Goal: Task Accomplishment & Management: Complete application form

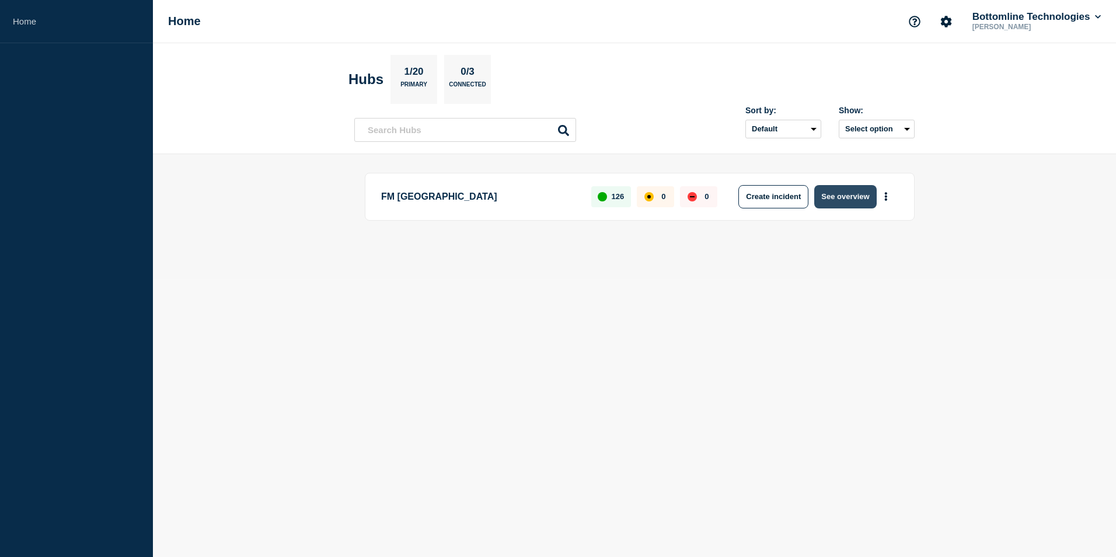
click at [847, 199] on button "See overview" at bounding box center [846, 196] width 62 height 23
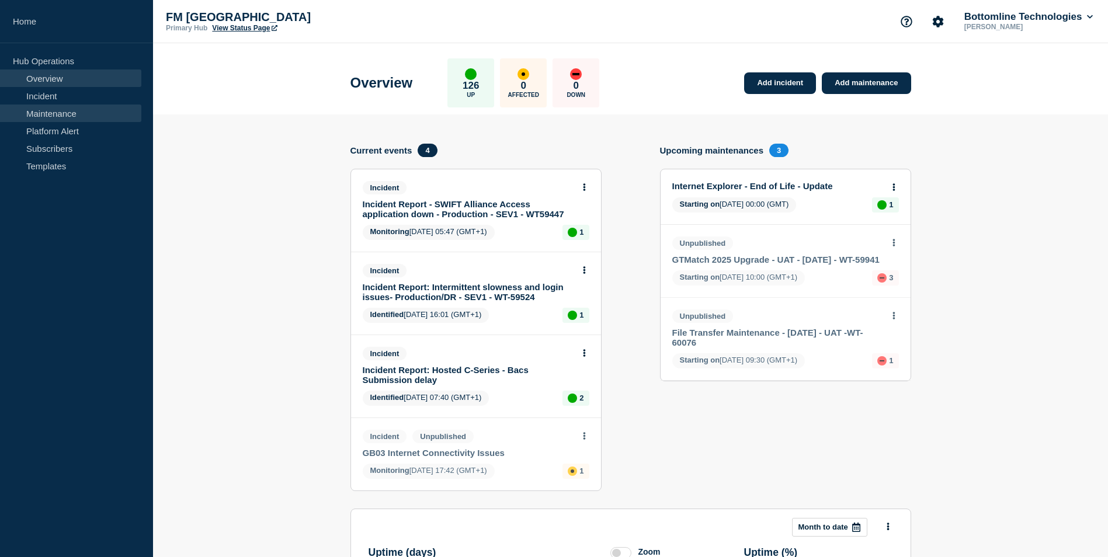
click at [75, 116] on link "Maintenance" at bounding box center [70, 114] width 141 height 18
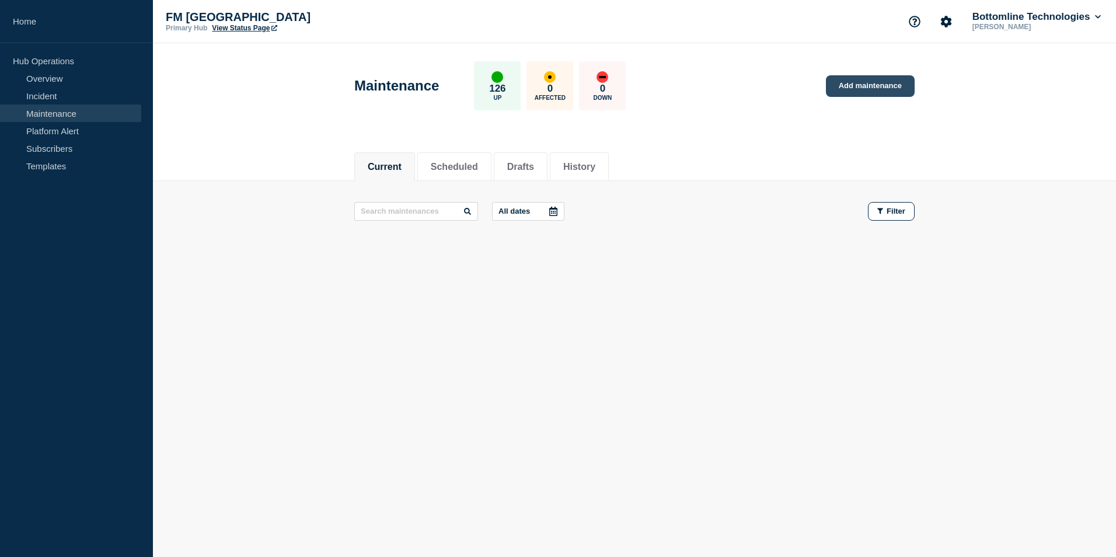
click at [867, 87] on link "Add maintenance" at bounding box center [870, 86] width 89 height 22
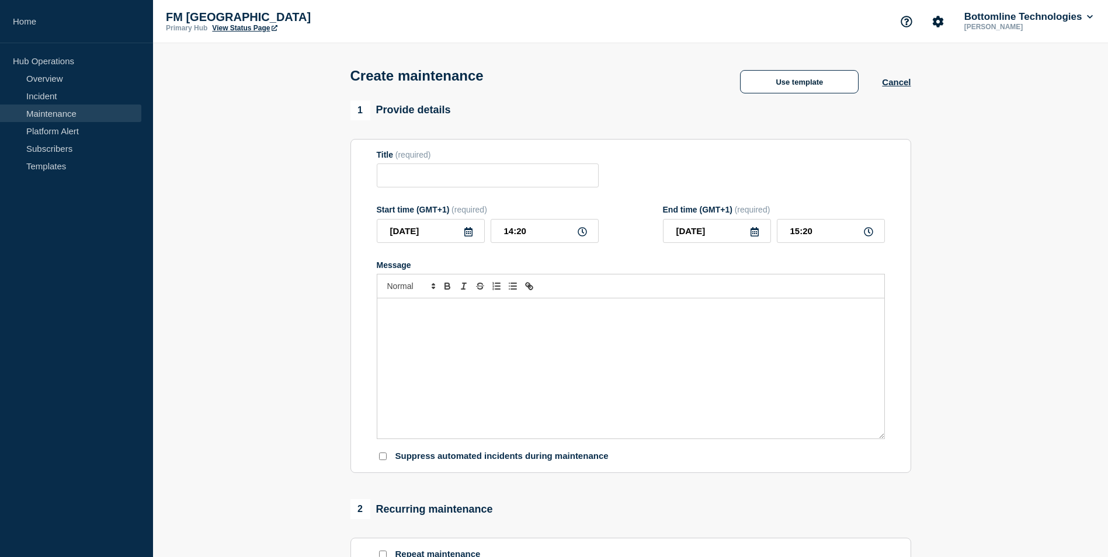
click at [484, 363] on div "Message" at bounding box center [630, 368] width 507 height 140
paste div "Message"
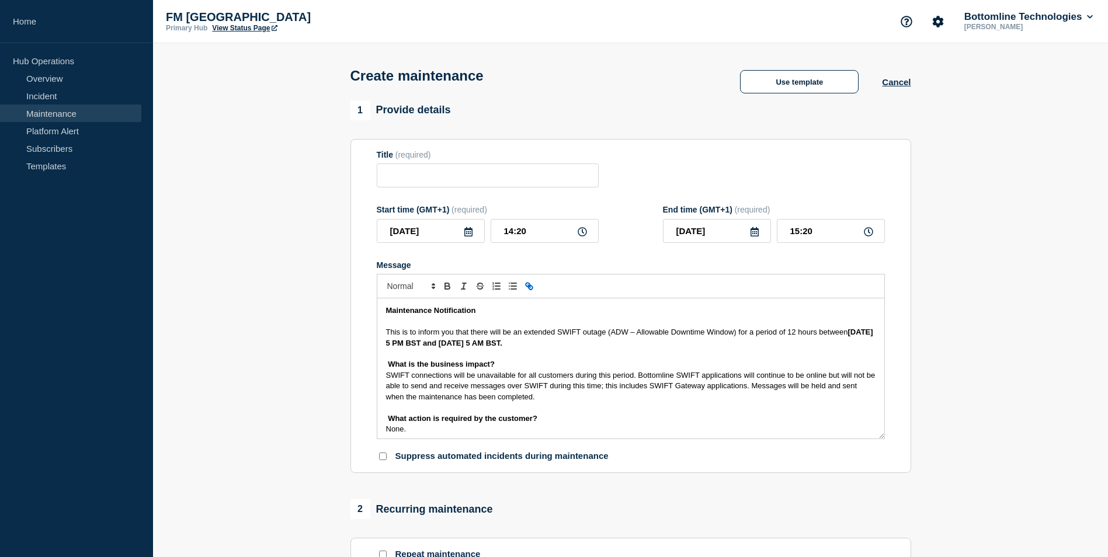
click at [381, 335] on div "Maintenance Notification This is to inform you that there will be an extended S…" at bounding box center [630, 368] width 507 height 140
click at [380, 364] on div "Maintenance Notification This is to inform you that there will be an extended S…" at bounding box center [630, 368] width 507 height 140
click at [381, 378] on div "Maintenance Notification This is to inform you that there will be an extended S…" at bounding box center [630, 368] width 507 height 140
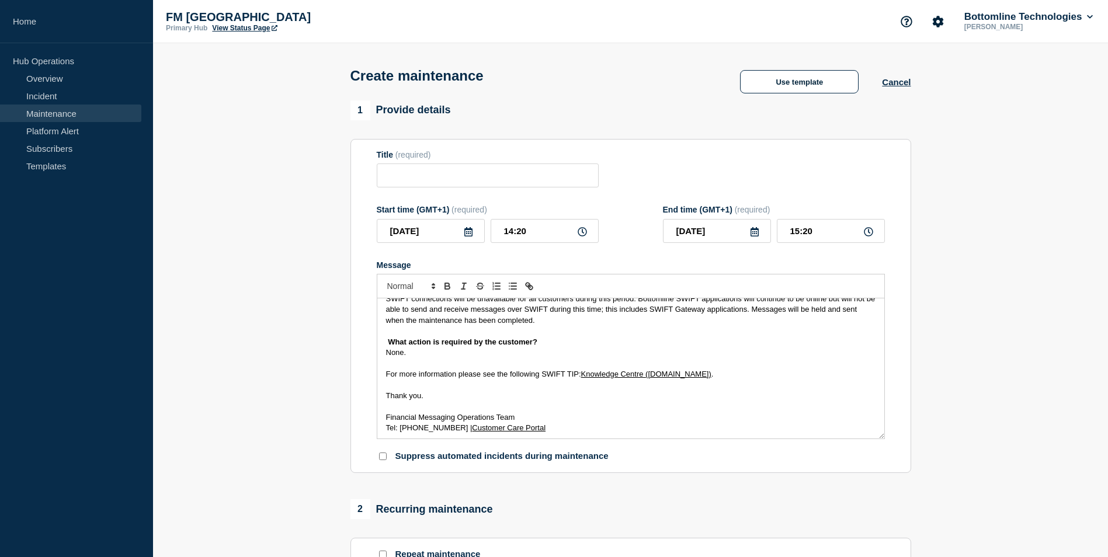
scroll to position [79, 0]
click at [381, 340] on div "Maintenance Notification This is to inform you that there will be an extended S…" at bounding box center [630, 368] width 507 height 140
click at [378, 350] on div "Maintenance Notification This is to inform you that there will be an extended S…" at bounding box center [630, 368] width 507 height 140
click at [379, 372] on div "Maintenance Notification This is to inform you that there will be an extended S…" at bounding box center [630, 368] width 507 height 140
click at [380, 398] on div "Maintenance Notification This is to inform you that there will be an extended S…" at bounding box center [630, 368] width 507 height 140
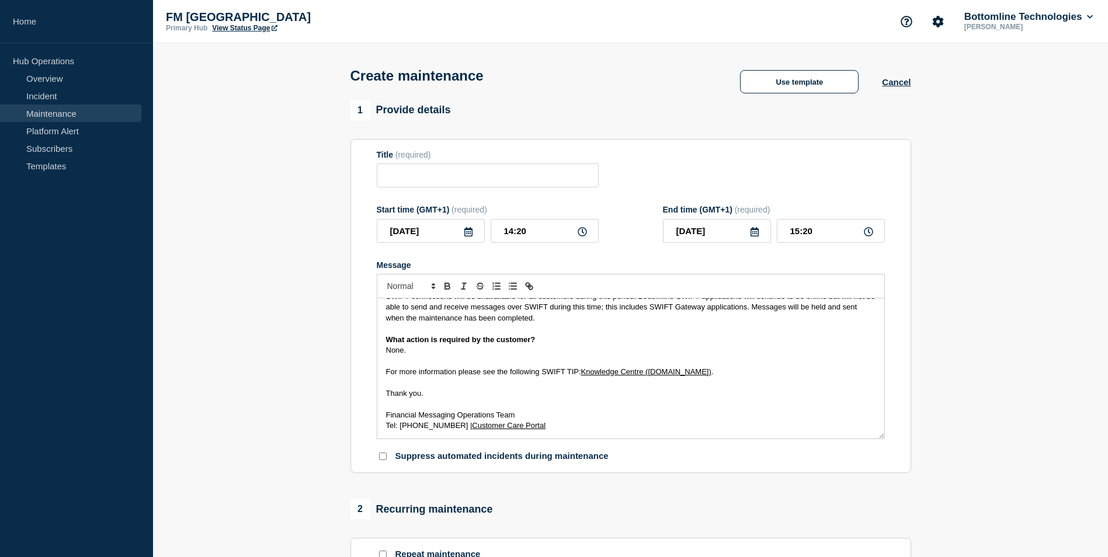
click at [380, 416] on div "Maintenance Notification This is to inform you that there will be an extended S…" at bounding box center [630, 368] width 507 height 140
click at [381, 426] on div "Maintenance Notification This is to inform you that there will be an extended S…" at bounding box center [630, 368] width 507 height 140
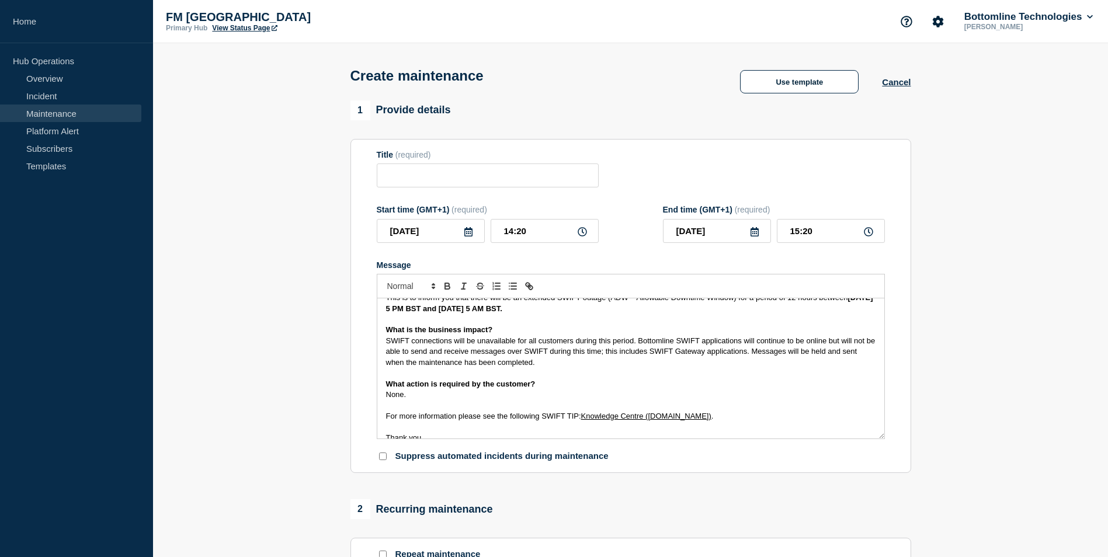
scroll to position [0, 0]
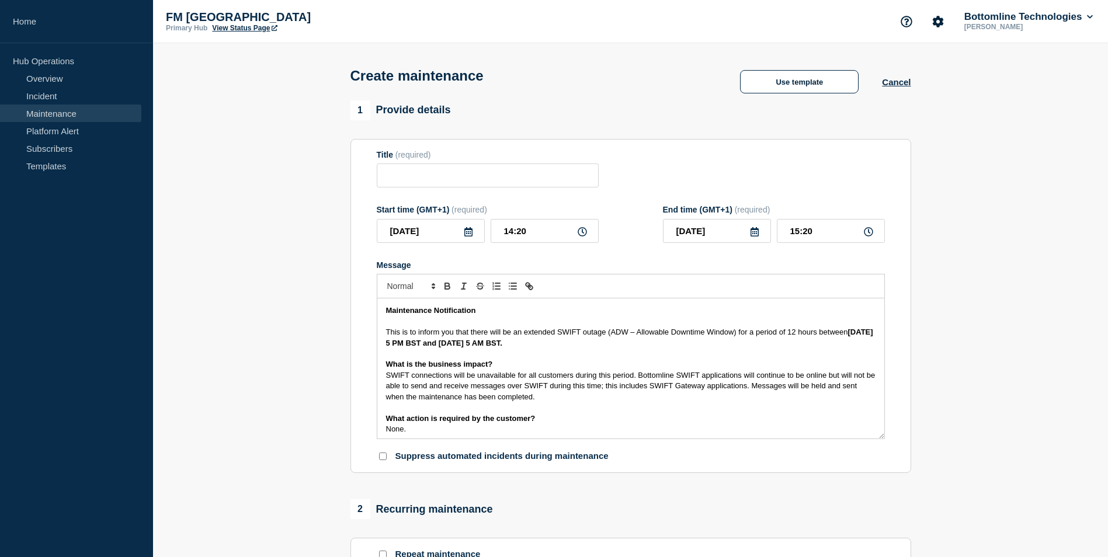
click at [656, 343] on p "This is to inform you that there will be an extended SWIFT outage (ADW – Allowa…" at bounding box center [630, 338] width 489 height 22
click at [469, 234] on icon at bounding box center [468, 231] width 8 height 9
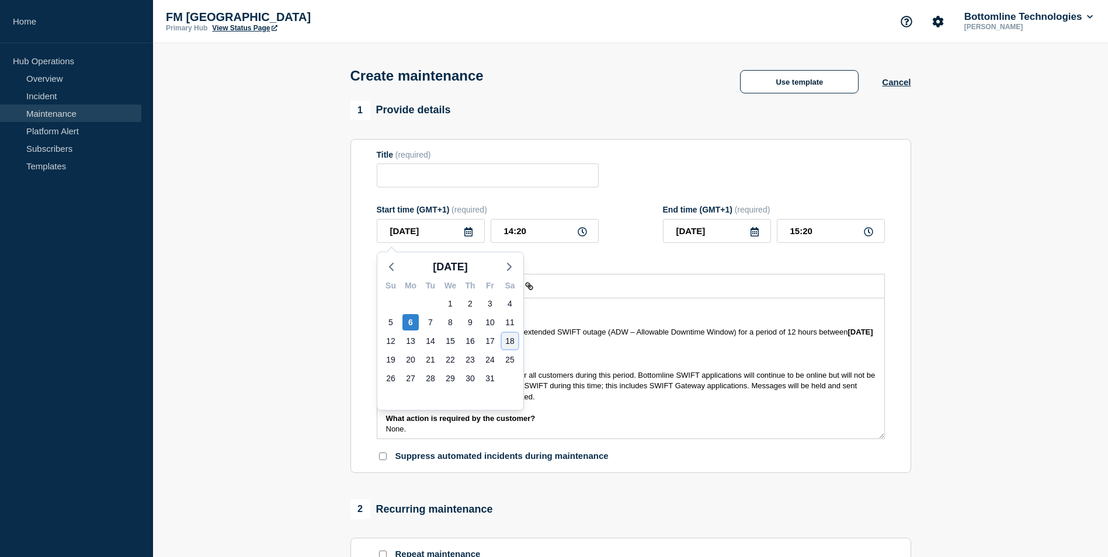
click at [514, 341] on div "18" at bounding box center [510, 341] width 16 height 16
type input "[DATE]"
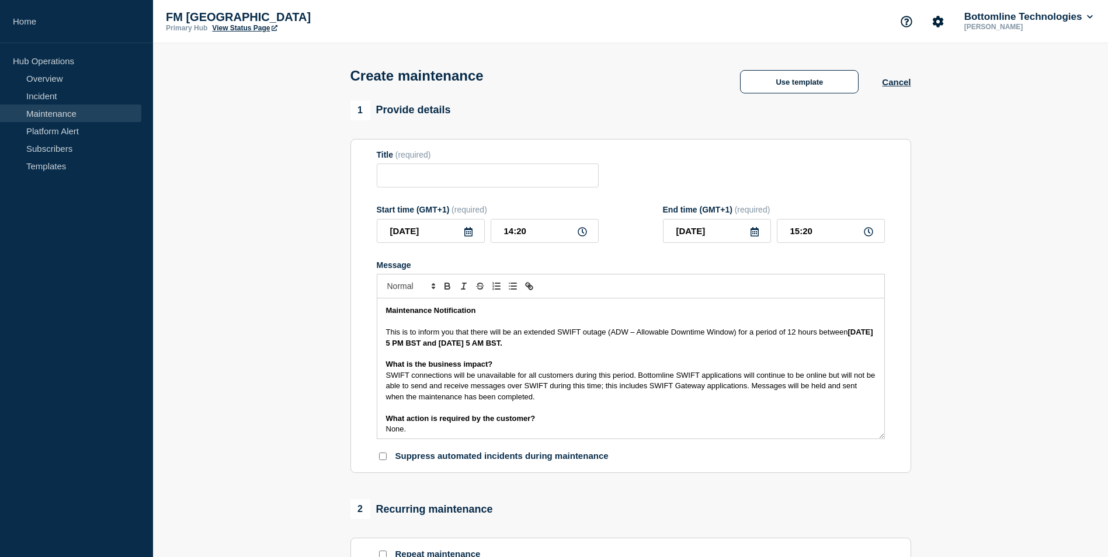
click at [582, 230] on icon at bounding box center [581, 231] width 9 height 9
click at [503, 231] on input "14:20" at bounding box center [544, 231] width 108 height 24
type input "16:20"
type input "17:20"
type input "16:00"
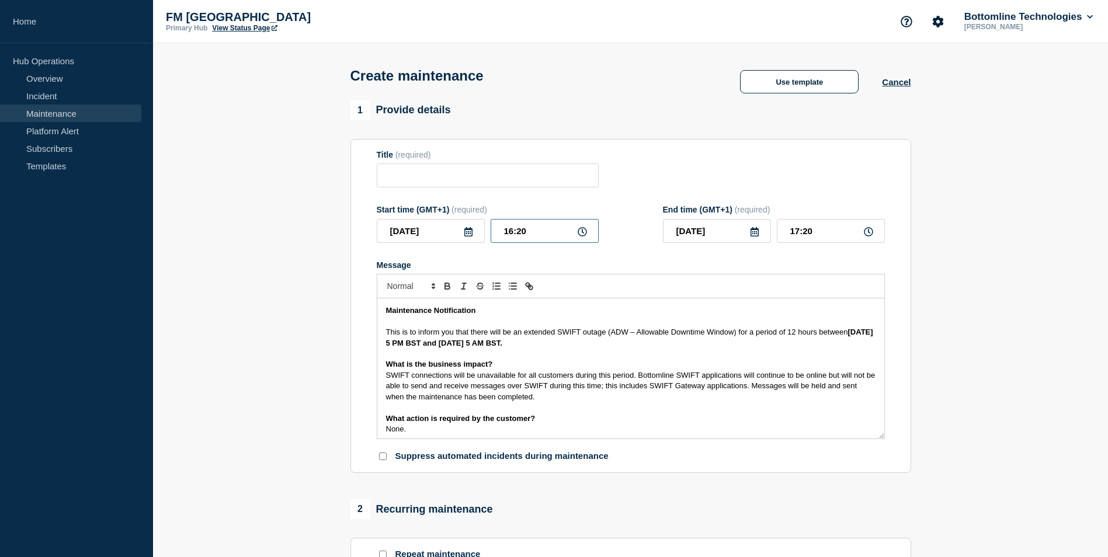
type input "17:00"
click at [507, 231] on input "16:00" at bounding box center [544, 231] width 108 height 24
type input "17:00"
type input "18:00"
click at [788, 234] on input "18:00" at bounding box center [831, 231] width 108 height 24
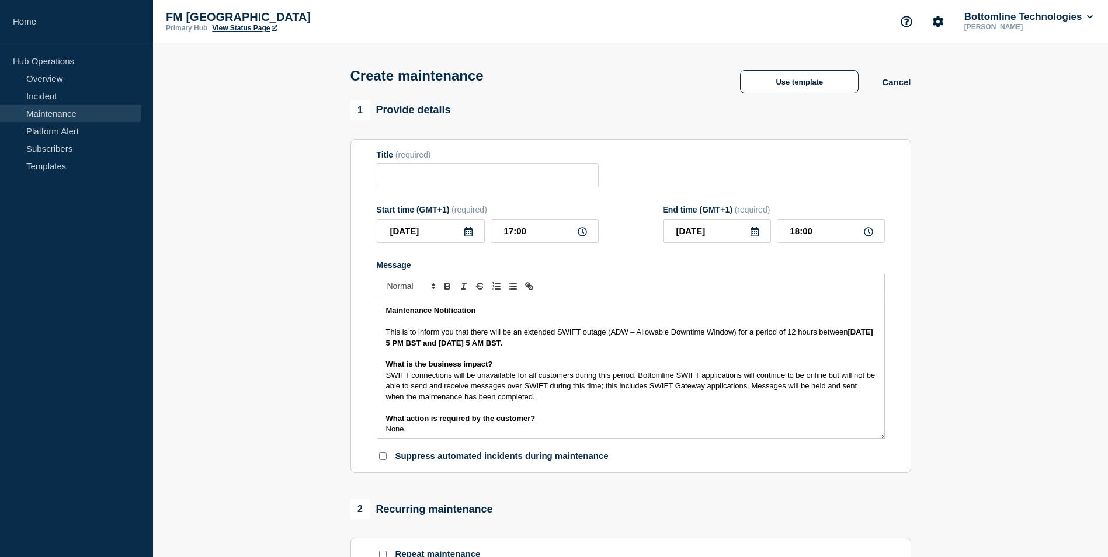
drag, startPoint x: 756, startPoint y: 232, endPoint x: 757, endPoint y: 239, distance: 7.1
click at [755, 232] on icon at bounding box center [754, 231] width 8 height 9
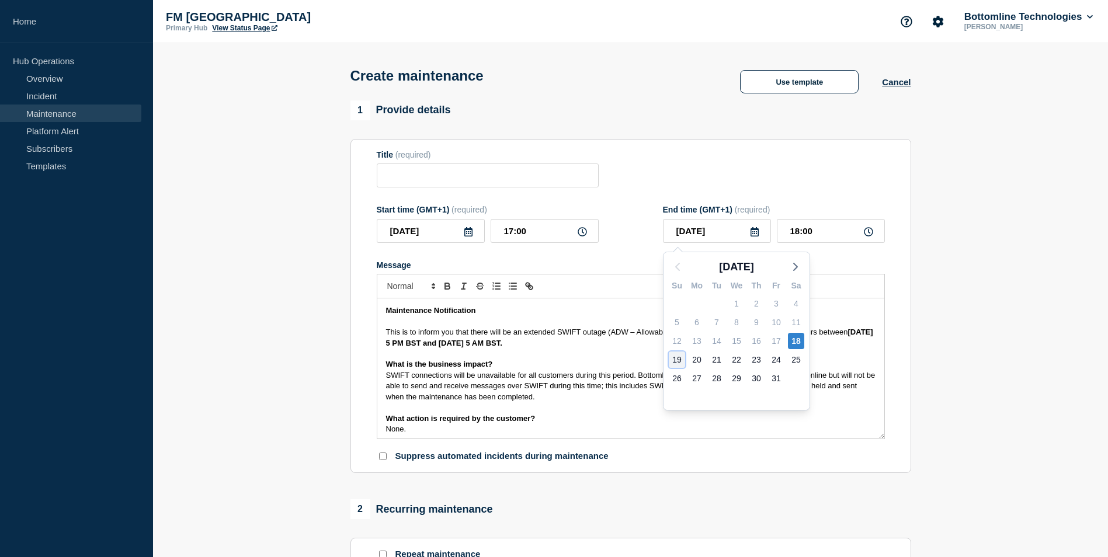
click at [676, 360] on div "19" at bounding box center [677, 360] width 16 height 16
type input "[DATE]"
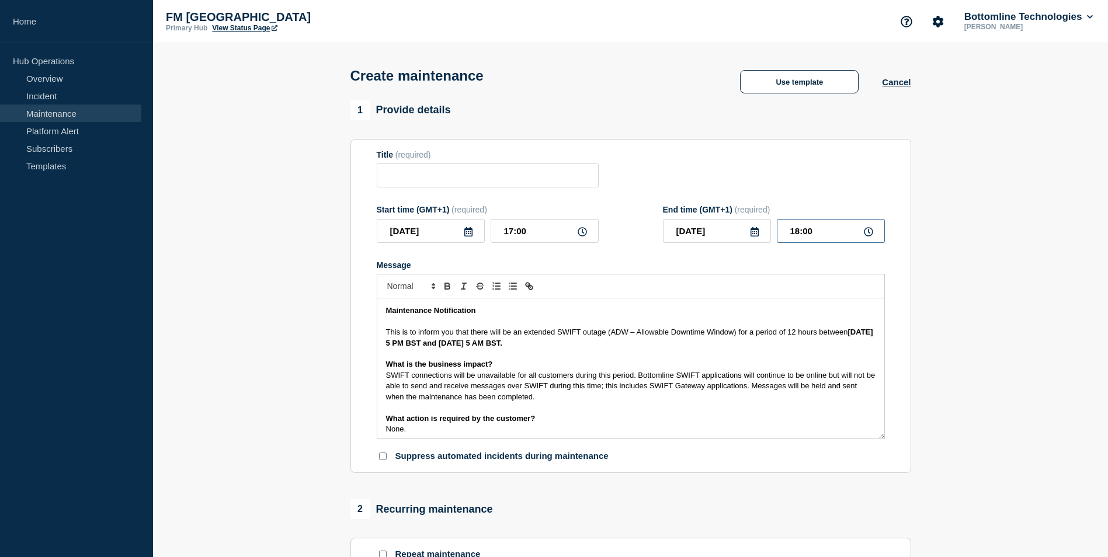
click at [783, 230] on input "18:00" at bounding box center [831, 231] width 108 height 24
type input "08:00"
click at [792, 340] on p "This is to inform you that there will be an extended SWIFT outage (ADW – Allowa…" at bounding box center [630, 338] width 489 height 22
drag, startPoint x: 737, startPoint y: 333, endPoint x: 816, endPoint y: 332, distance: 78.8
click at [816, 332] on span "This is to inform you that there will be an extended SWIFT outage (ADW – Allowa…" at bounding box center [617, 332] width 462 height 9
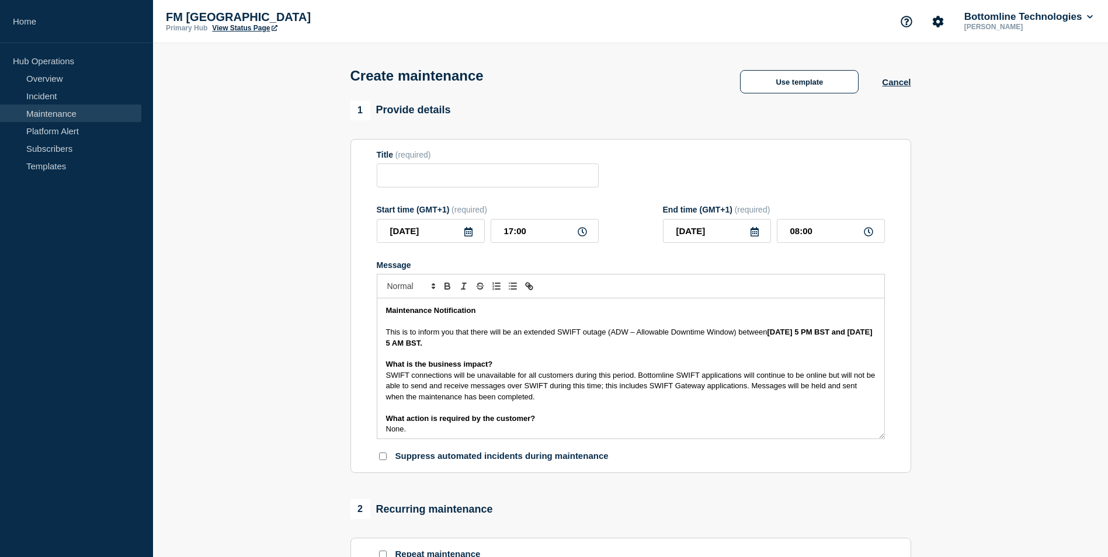
drag, startPoint x: 811, startPoint y: 331, endPoint x: 819, endPoint y: 369, distance: 38.7
click at [810, 332] on strong "[DATE] 5 PM BST and [DATE] 5 AM BST." at bounding box center [630, 337] width 489 height 19
click at [838, 335] on strong "[DATE] 5 PM BST and [DATE] 5 AM BST." at bounding box center [630, 337] width 489 height 19
click at [469, 344] on strong "[DATE] 5 PM BST and [DATE] 5 AM BST." at bounding box center [630, 337] width 489 height 19
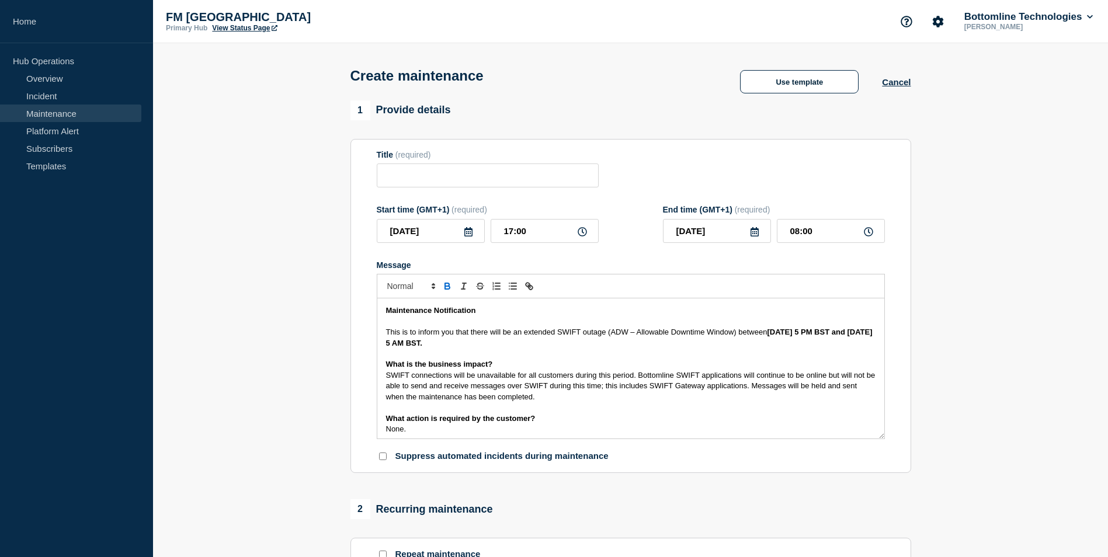
click at [831, 337] on strong "[DATE] 5 PM BST and [DATE] 5 AM BST." at bounding box center [630, 337] width 489 height 19
copy strong "October"
click at [491, 343] on strong "[DATE] 5 PM BST and [DATE] 5 AM BST." at bounding box center [630, 337] width 489 height 19
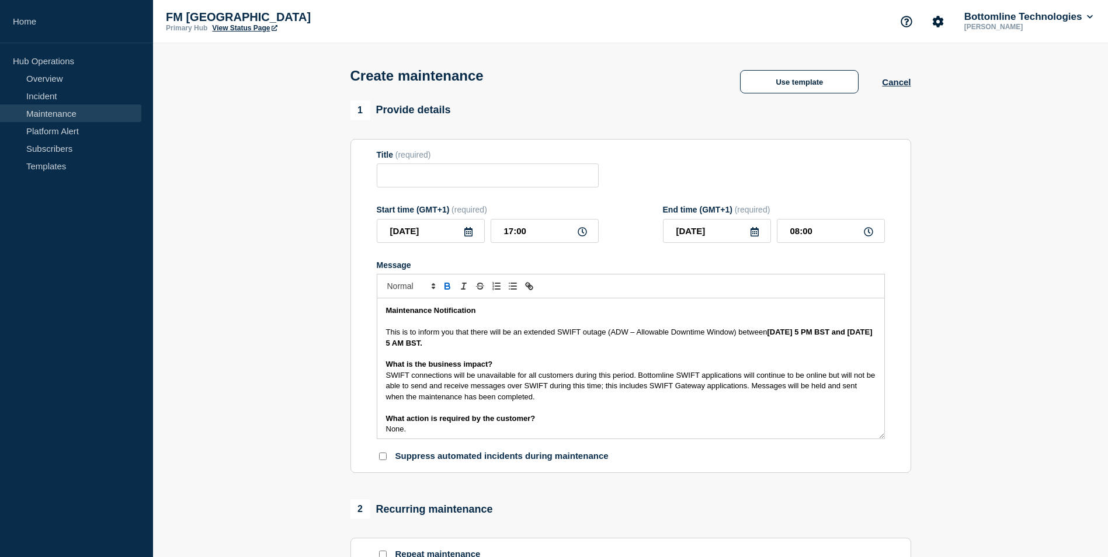
click at [513, 346] on strong "[DATE] 5 PM BST and [DATE] 5 AM BST." at bounding box center [630, 337] width 489 height 19
click at [856, 335] on strong "[DATE] 5 PM BST and [DATE] 9 AM BST." at bounding box center [630, 337] width 489 height 19
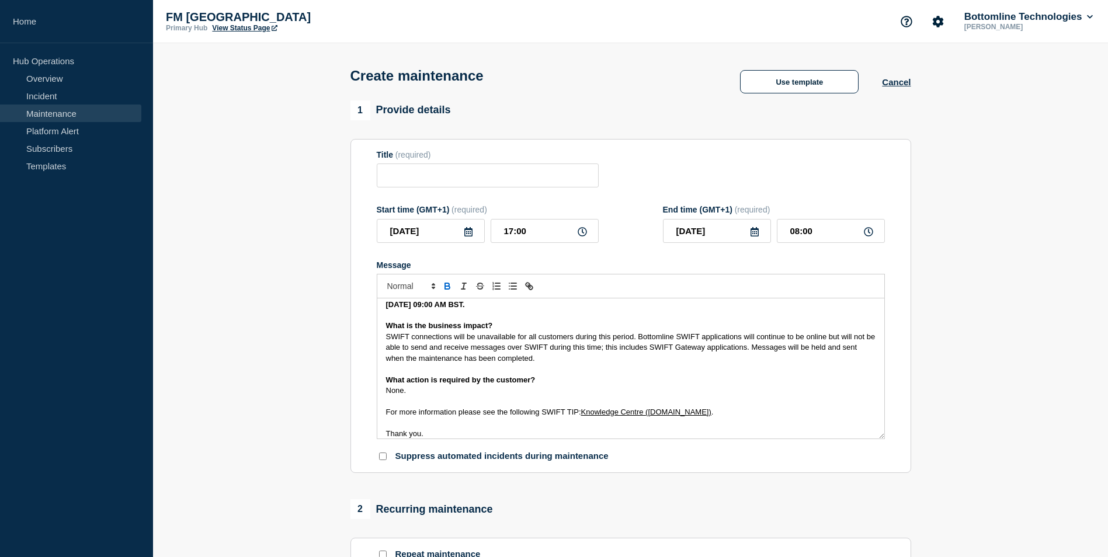
scroll to position [79, 0]
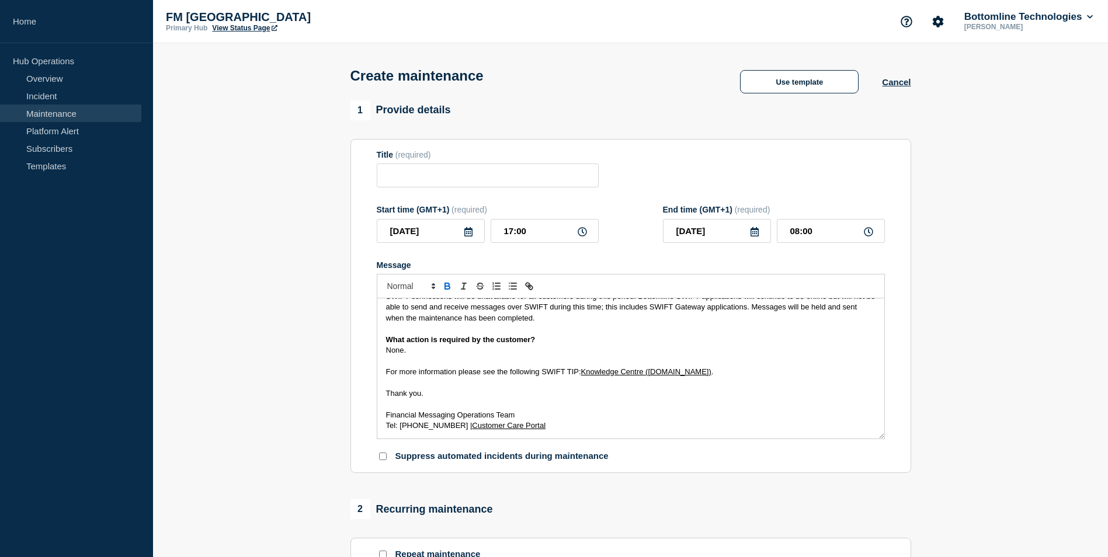
click at [777, 373] on p "For more information please see the following SWIFT TIP: Knowledge Centre ([DOM…" at bounding box center [630, 372] width 489 height 11
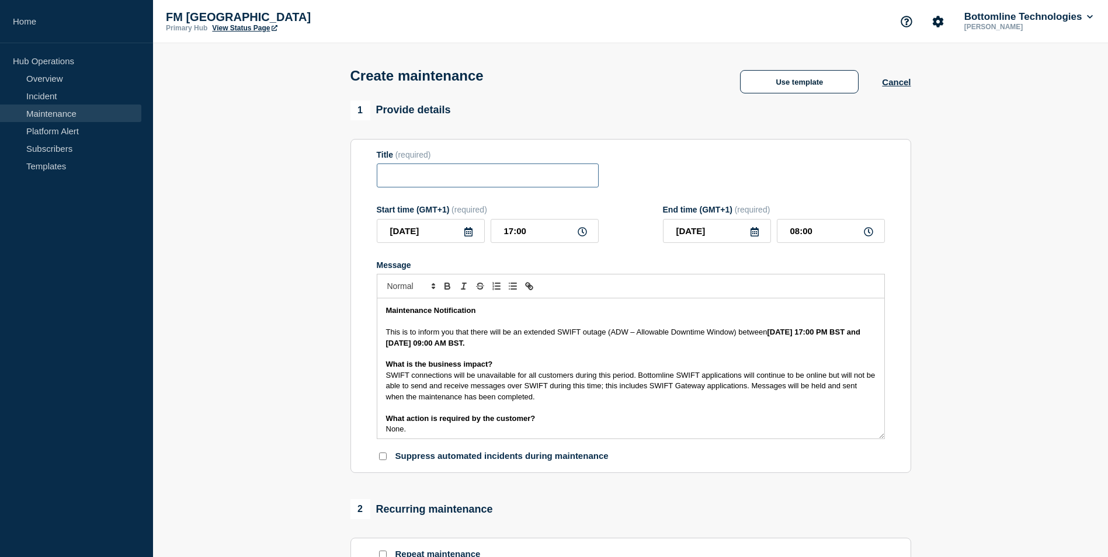
click at [530, 184] on input "Title" at bounding box center [488, 175] width 222 height 24
paste input "SWIFT Community BC Test: Cold Start Simulation - Production - 04/05 - 05/05 - W…"
click at [492, 176] on input "SWIFT Community BC Test: Cold Start Simulation - Production - 04/05 - 05/05 - W…" at bounding box center [488, 175] width 222 height 24
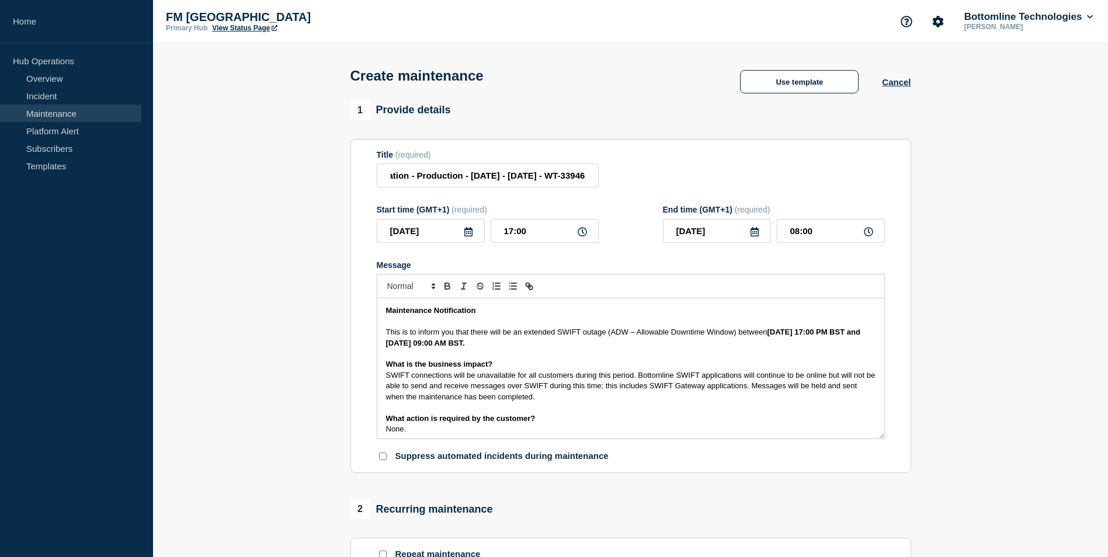
scroll to position [0, 0]
drag, startPoint x: 572, startPoint y: 180, endPoint x: 558, endPoint y: 180, distance: 14.6
click at [572, 180] on input "SWIFT Community BC Test: Cold Start Simulation - Production - [DATE] - [DATE] -…" at bounding box center [488, 175] width 222 height 24
drag, startPoint x: 545, startPoint y: 178, endPoint x: 844, endPoint y: 162, distance: 298.8
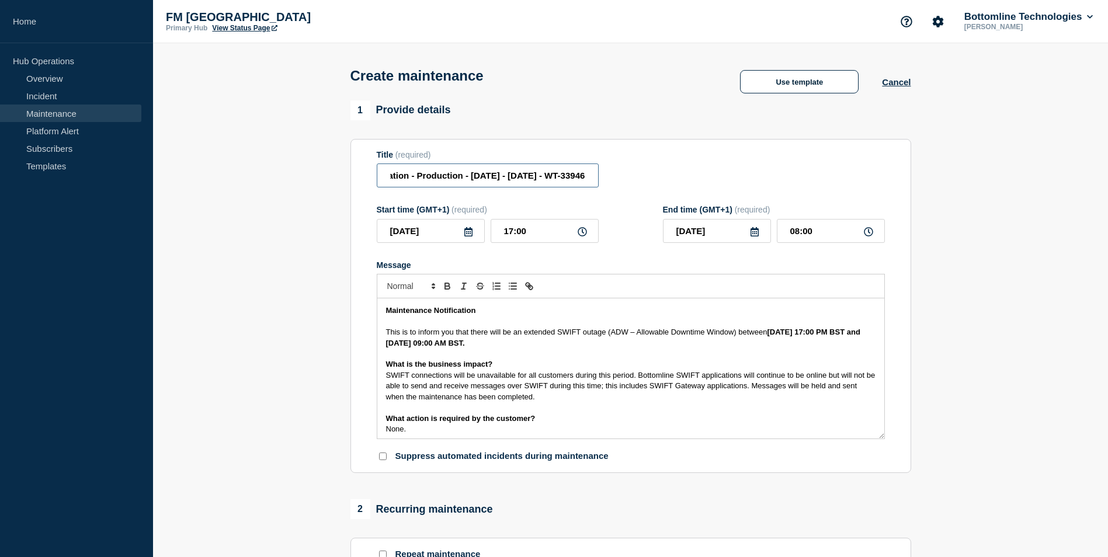
click at [844, 162] on div "Title (required) SWIFT Community BC Test: Cold Start Simulation - Production - …" at bounding box center [631, 169] width 508 height 38
click at [570, 181] on input "SWIFT Community BC Test: Cold Start Simulation - Production - [DATE] - [DATE] -…" at bounding box center [488, 175] width 222 height 24
click at [548, 176] on input "SWIFT Community BC Test: Cold Start Simulation - Production - [DATE] - [DATE] -…" at bounding box center [488, 175] width 222 height 24
drag, startPoint x: 547, startPoint y: 176, endPoint x: 660, endPoint y: 175, distance: 113.9
click at [659, 175] on div "Title (required) SWIFT Community BC Test: Cold Start Simulation - Production - …" at bounding box center [631, 169] width 508 height 38
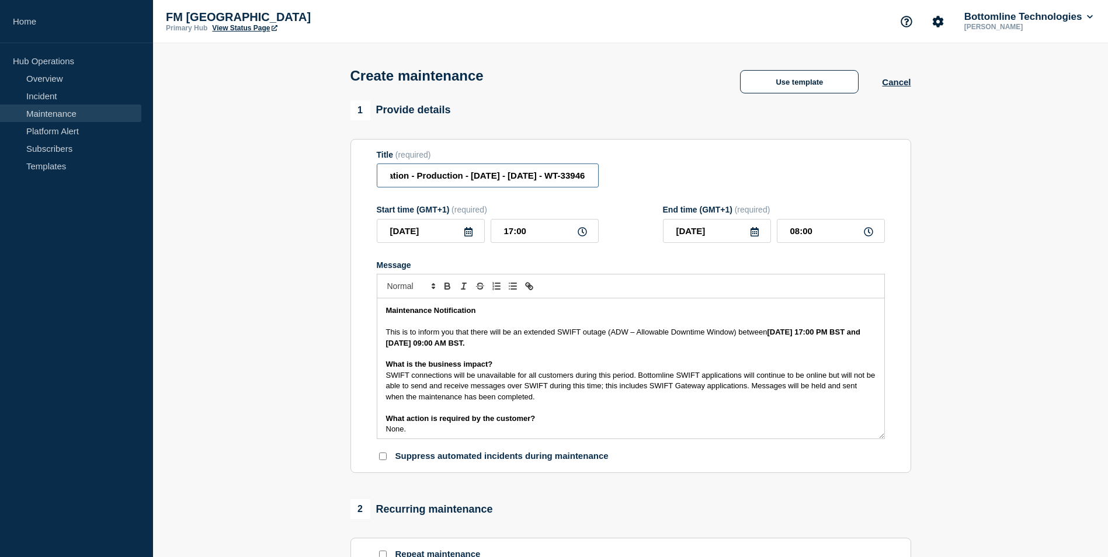
paste input "60128"
type input "SWIFT Community BC Test: Cold Start Simulation - Production - [DATE] - [DATE] -…"
click at [792, 235] on input "08:00" at bounding box center [831, 231] width 108 height 24
type input "09:00"
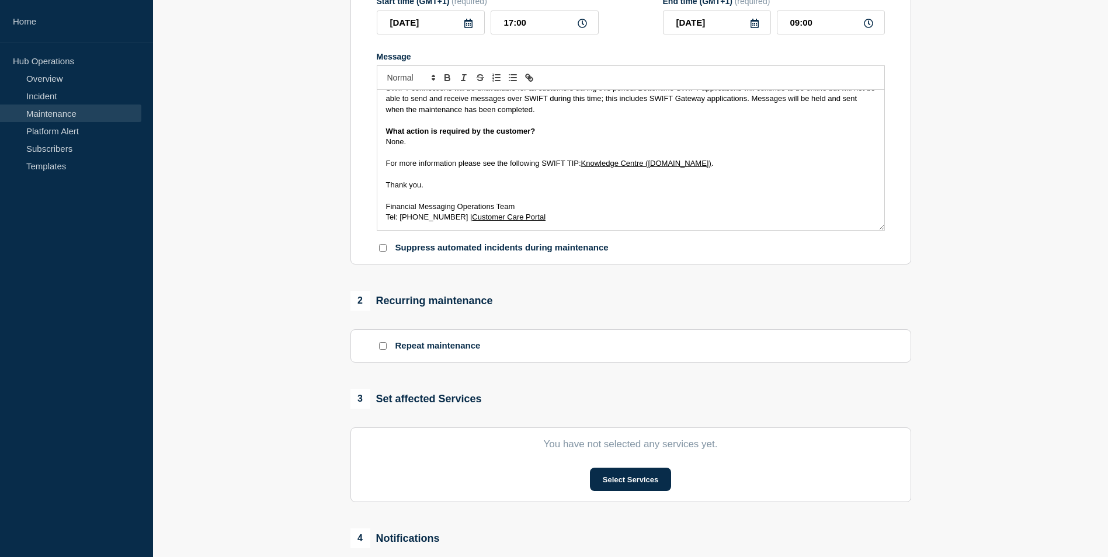
scroll to position [234, 0]
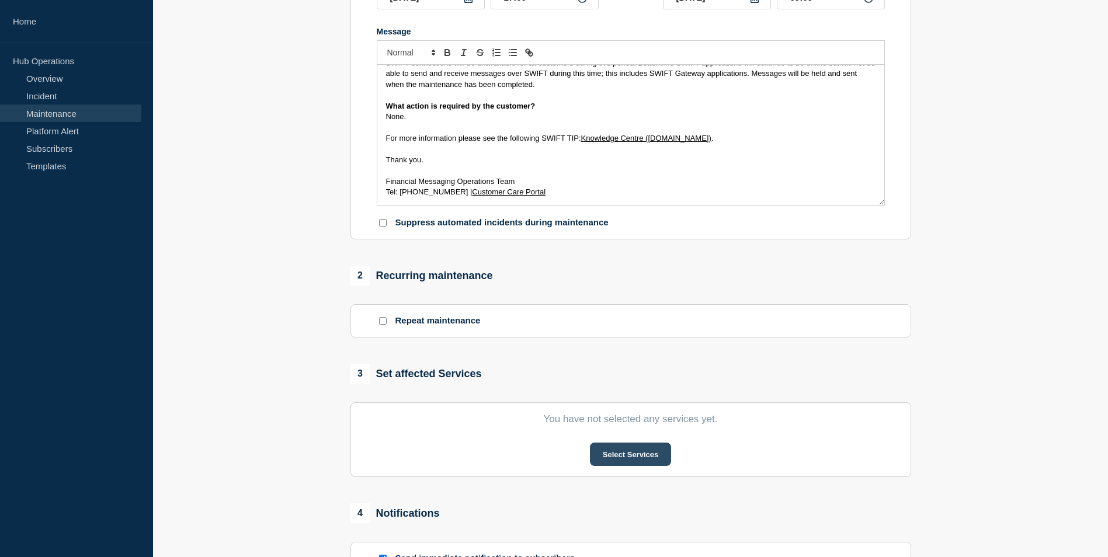
click at [645, 458] on button "Select Services" at bounding box center [630, 454] width 81 height 23
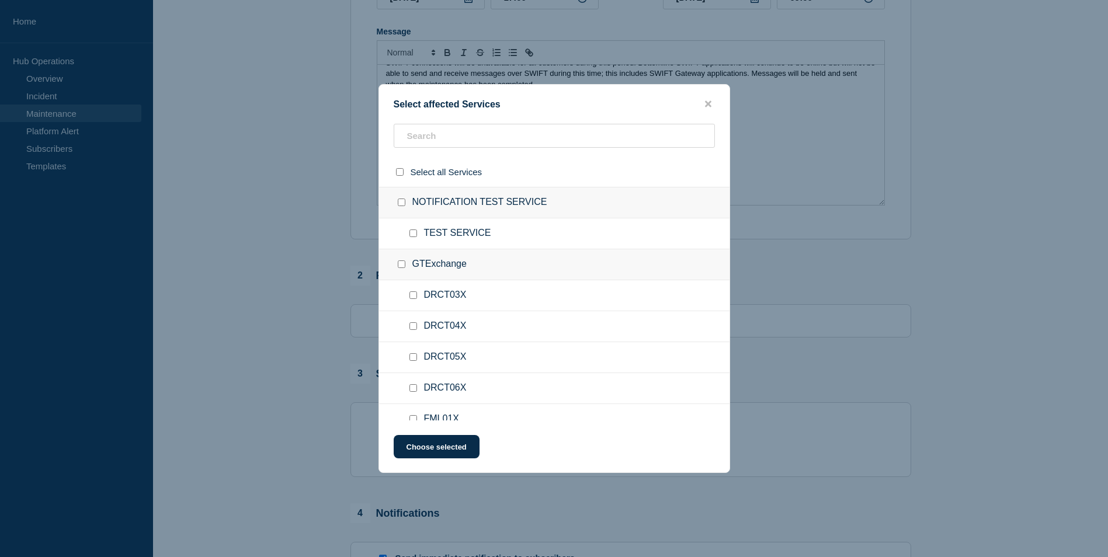
drag, startPoint x: 402, startPoint y: 264, endPoint x: 416, endPoint y: 272, distance: 15.4
click at [402, 264] on input "GTExchange checkbox" at bounding box center [402, 264] width 8 height 8
checkbox input "true"
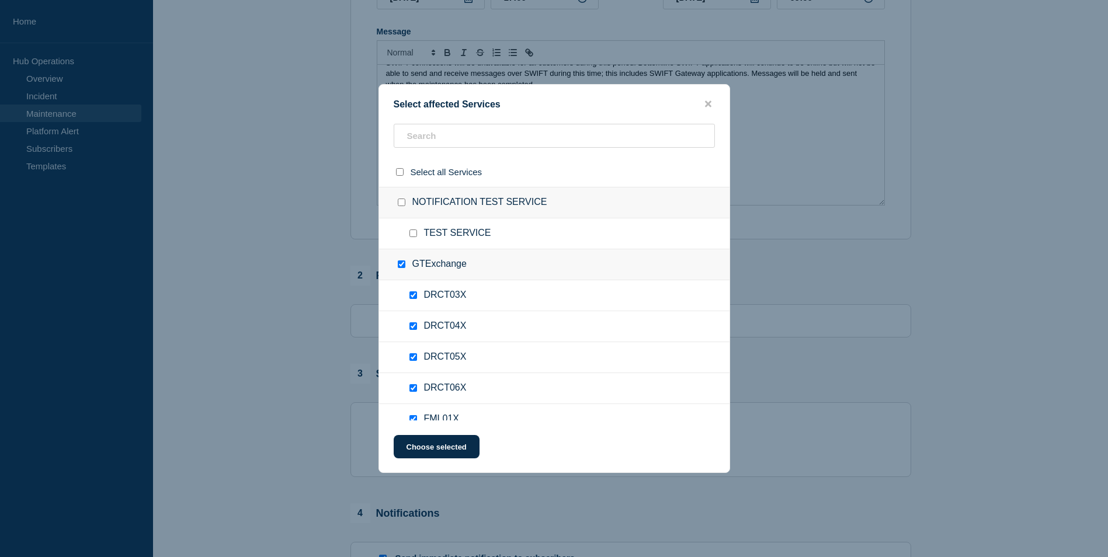
checkbox input "true"
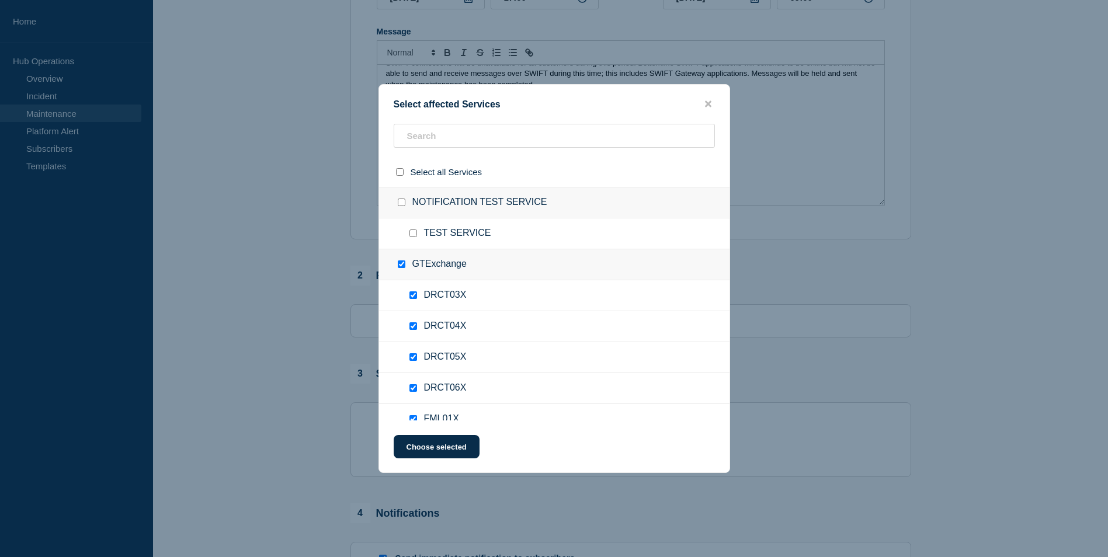
checkbox input "true"
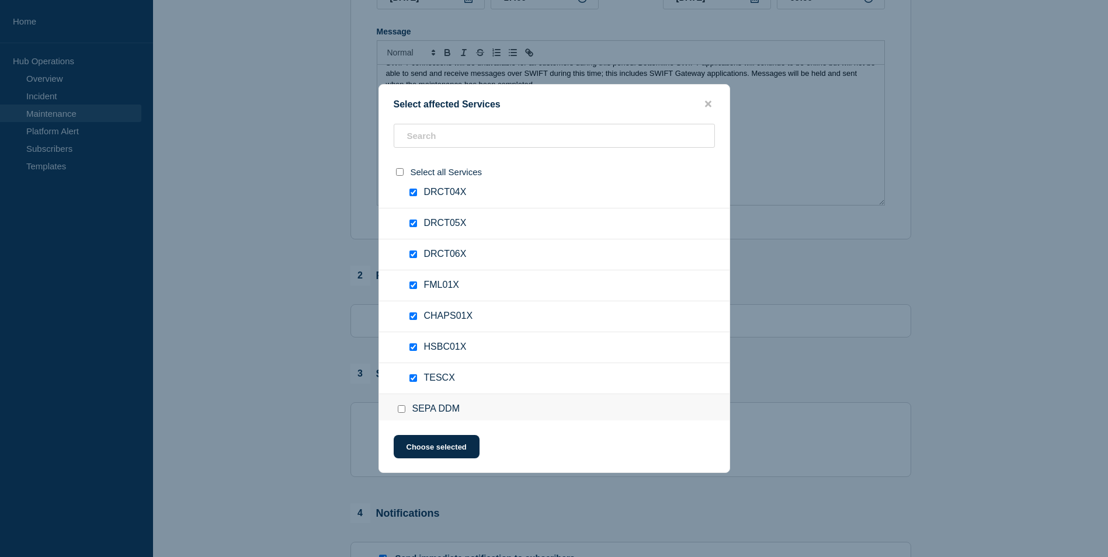
scroll to position [117, 0]
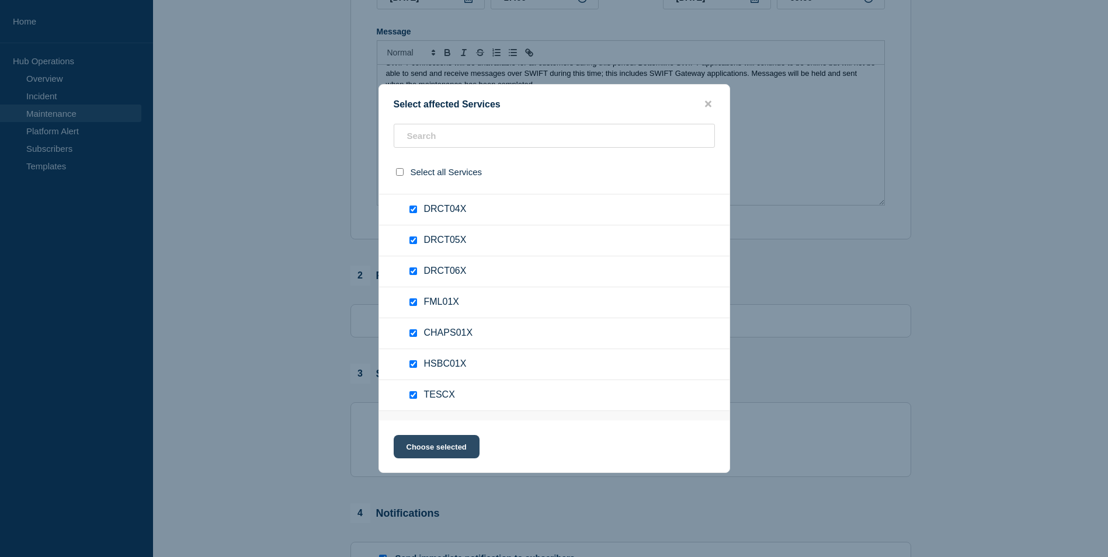
click at [444, 447] on button "Choose selected" at bounding box center [437, 446] width 86 height 23
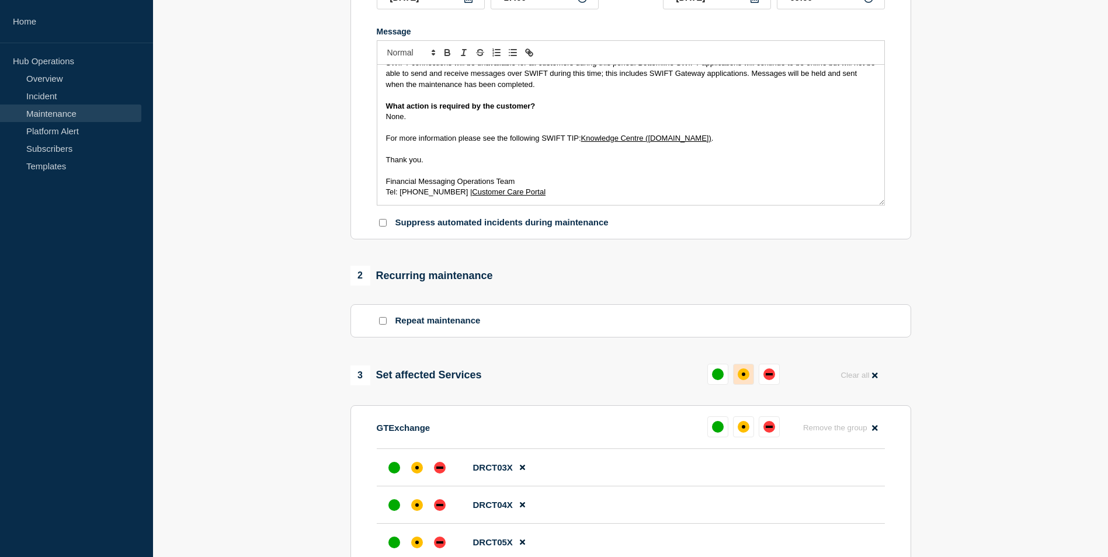
click at [736, 375] on button at bounding box center [743, 374] width 21 height 21
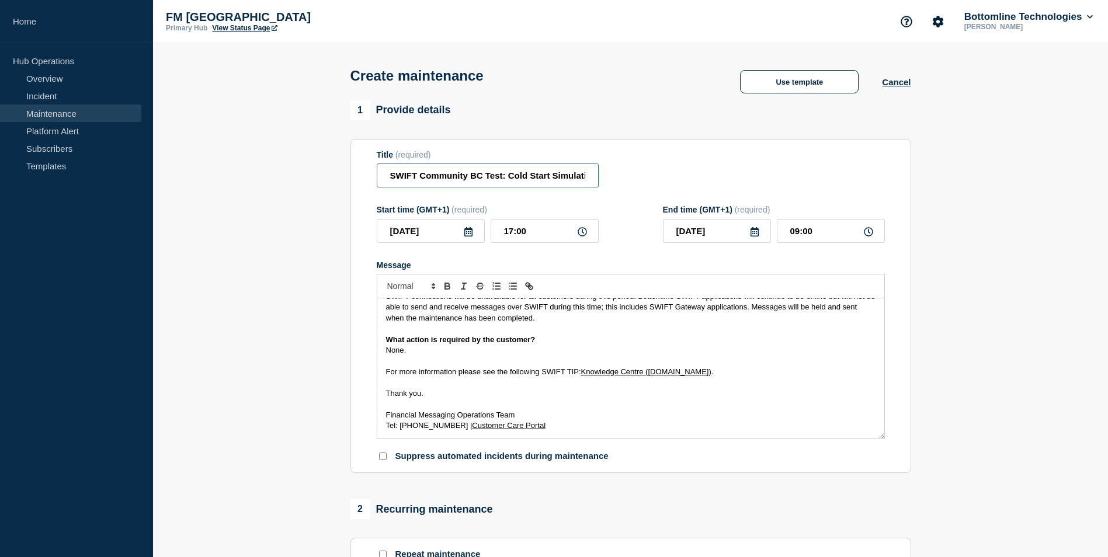
scroll to position [0, 215]
drag, startPoint x: 516, startPoint y: 177, endPoint x: 853, endPoint y: 177, distance: 337.5
click at [853, 177] on div "Title (required) SWIFT Community BC Test: Cold Start Simulation - Production - …" at bounding box center [631, 169] width 508 height 38
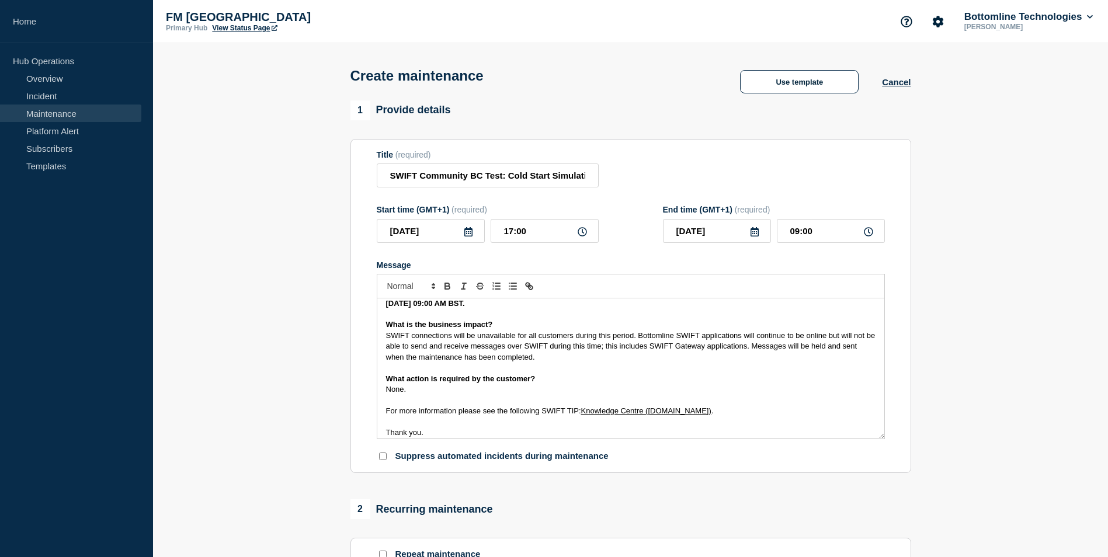
scroll to position [37, 0]
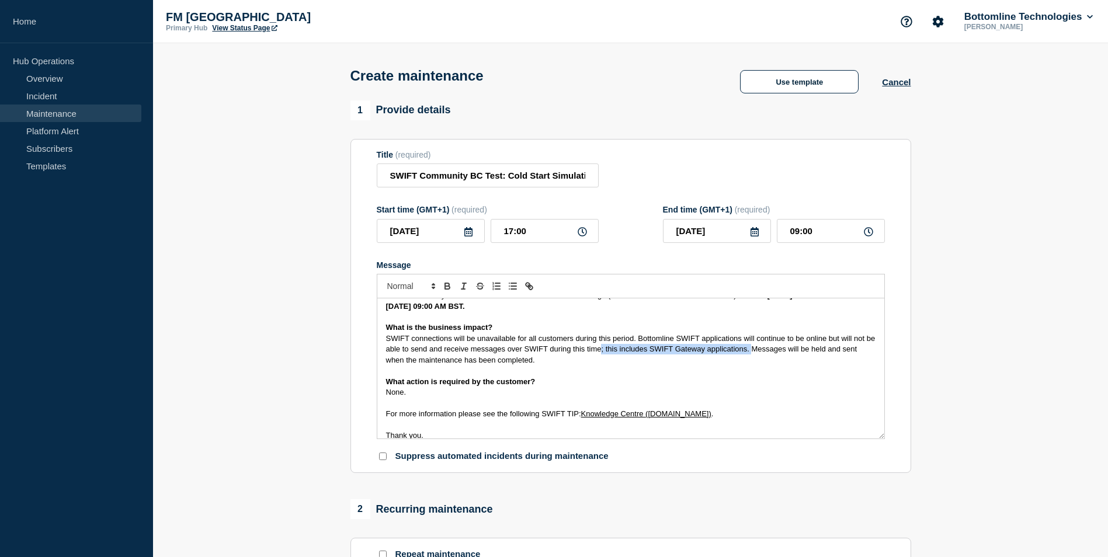
drag, startPoint x: 761, startPoint y: 349, endPoint x: 611, endPoint y: 352, distance: 149.5
click at [611, 352] on span "SWIFT connections will be unavailable for all customers during this period. Bot…" at bounding box center [631, 349] width 491 height 30
click at [687, 372] on p "Message" at bounding box center [630, 371] width 489 height 11
click at [754, 370] on p "Message" at bounding box center [630, 371] width 489 height 11
click at [770, 361] on p "SWIFT connections will be unavailable for all customers during this period. Bot…" at bounding box center [630, 349] width 489 height 32
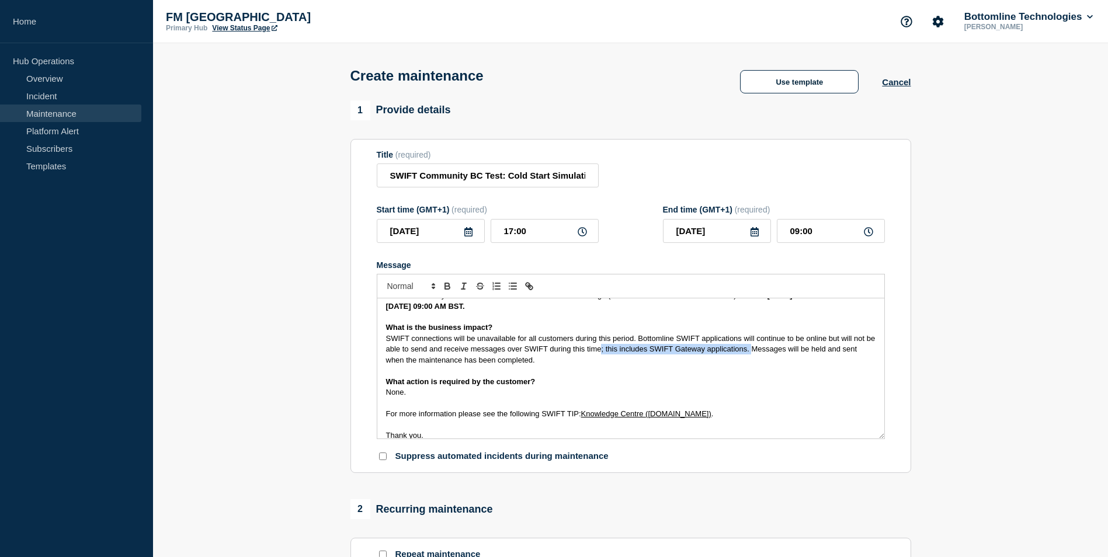
drag, startPoint x: 763, startPoint y: 352, endPoint x: 612, endPoint y: 352, distance: 150.6
click at [612, 352] on span "SWIFT connections will be unavailable for all customers during this period. Bot…" at bounding box center [631, 349] width 491 height 30
click at [700, 352] on span "SWIFT connections will be unavailable for all customers during this period. Bot…" at bounding box center [631, 349] width 491 height 30
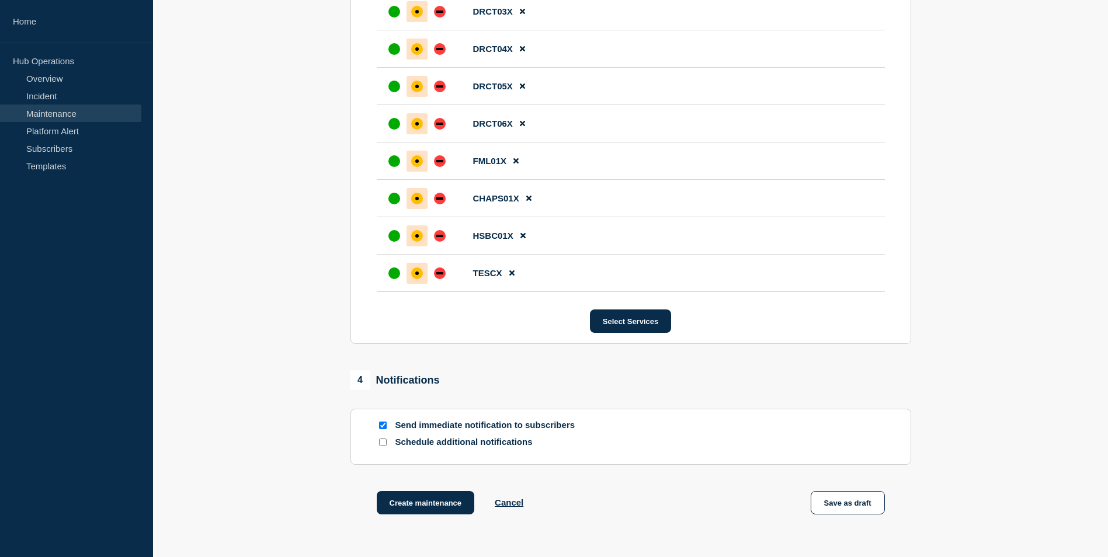
scroll to position [784, 0]
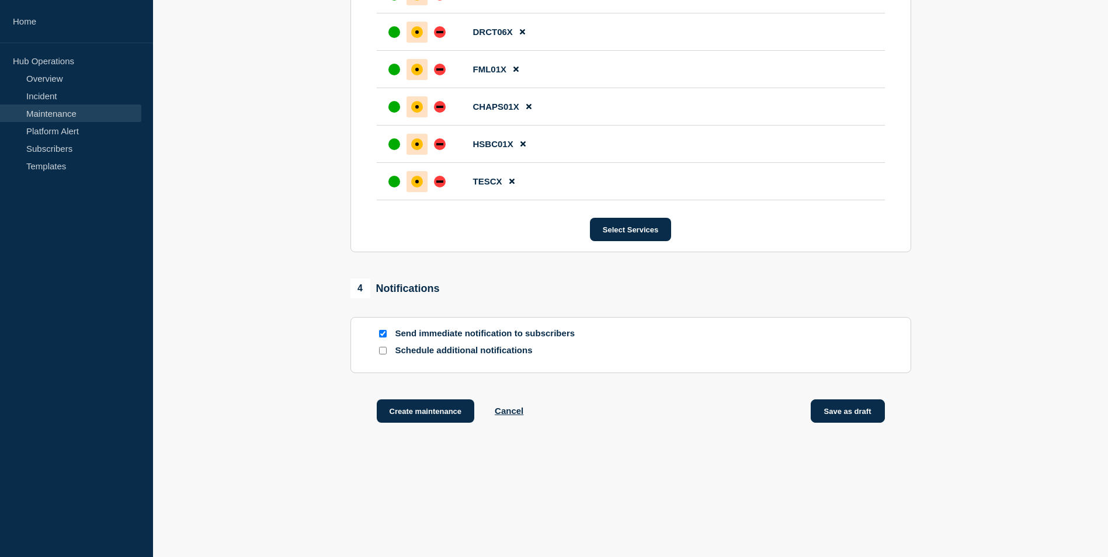
click at [851, 415] on button "Save as draft" at bounding box center [847, 410] width 74 height 23
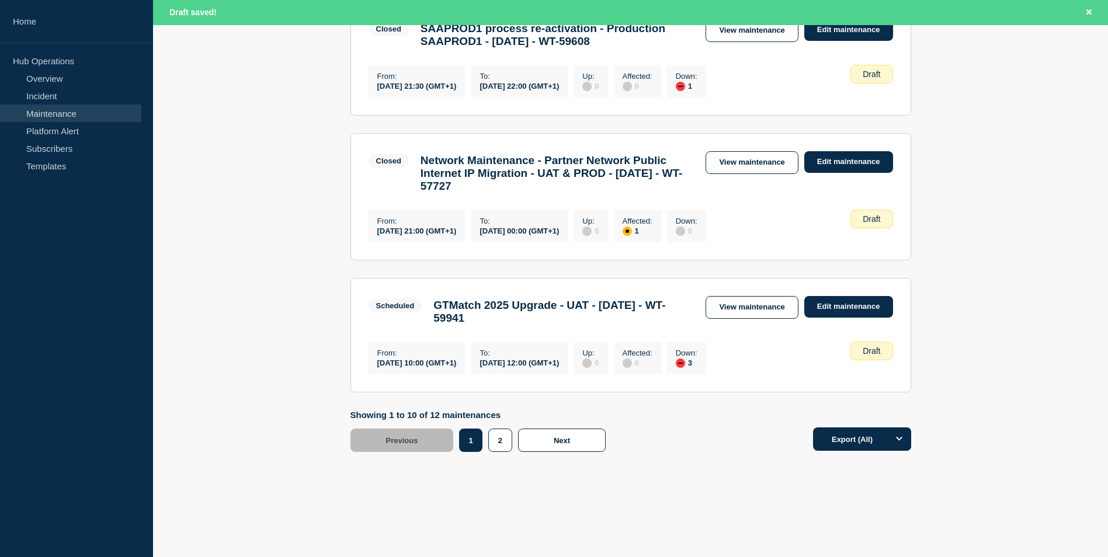
scroll to position [1250, 0]
click at [569, 441] on span "Next" at bounding box center [562, 440] width 16 height 9
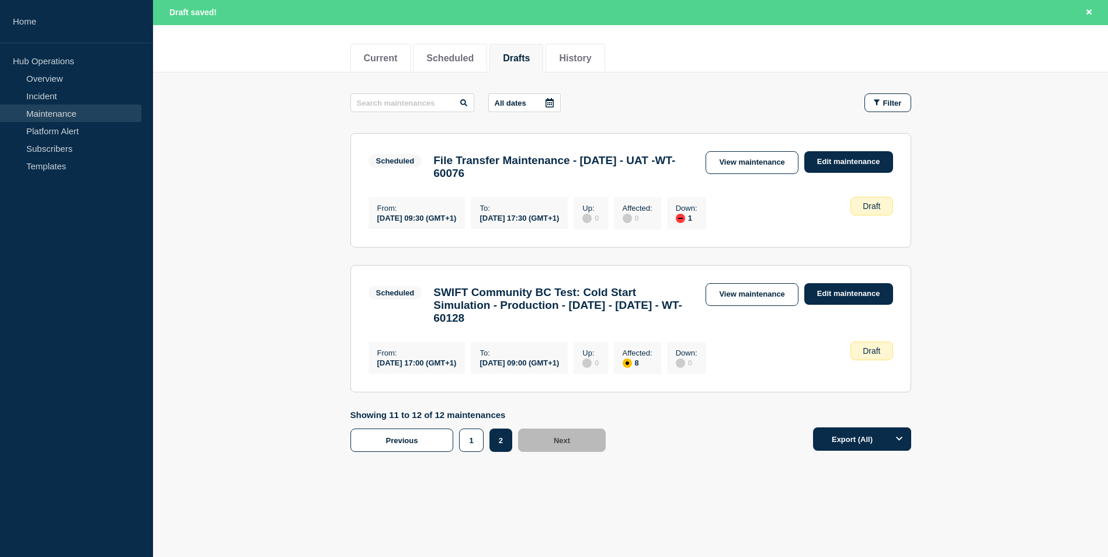
scroll to position [150, 0]
click at [767, 283] on link "View maintenance" at bounding box center [751, 294] width 92 height 23
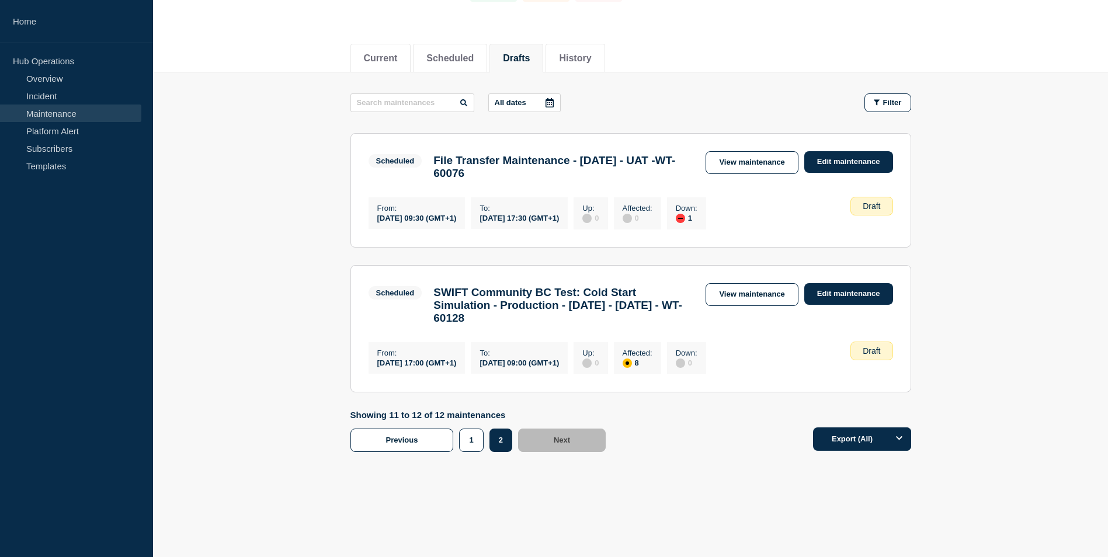
scroll to position [125, 0]
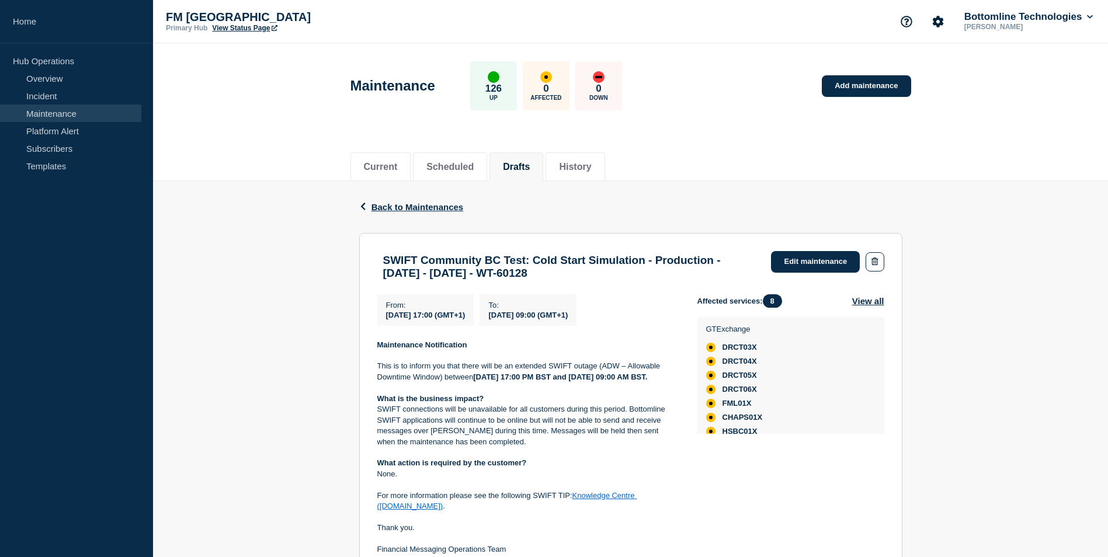
drag, startPoint x: 475, startPoint y: 1, endPoint x: 220, endPoint y: 41, distance: 257.8
click at [215, 93] on header "Maintenance 126 Up 0 Affected 0 Down Add maintenance" at bounding box center [630, 92] width 955 height 98
click at [948, 229] on div "Back Back to Maintenances SWIFT Community BC Test: Cold Start Simulation - Prod…" at bounding box center [630, 448] width 955 height 535
